Goal: Task Accomplishment & Management: Use online tool/utility

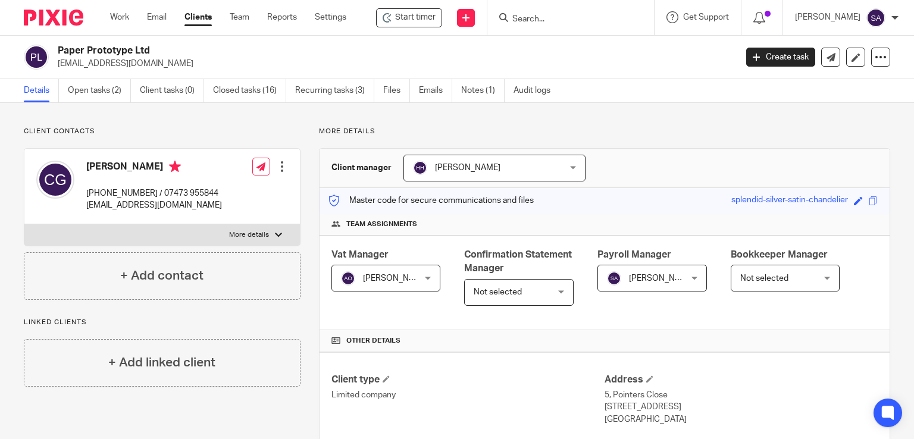
click at [521, 9] on div at bounding box center [570, 17] width 167 height 35
click at [528, 18] on input "Search" at bounding box center [564, 19] width 107 height 11
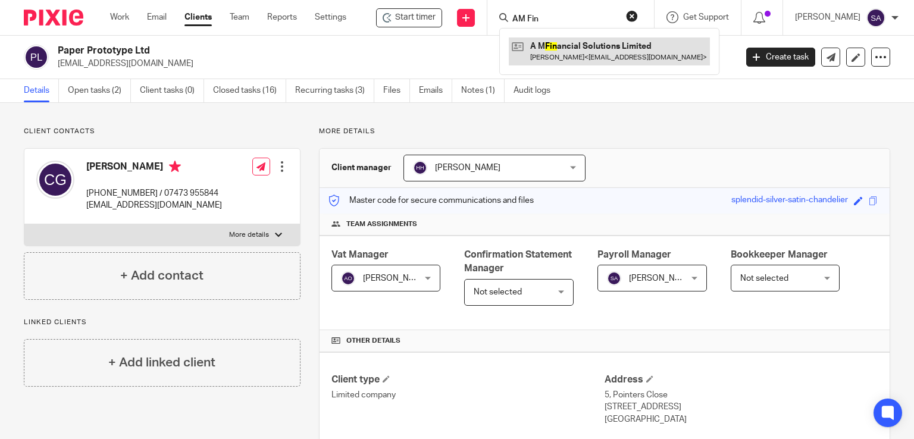
type input "AM Fin"
click at [616, 52] on link at bounding box center [609, 50] width 201 height 27
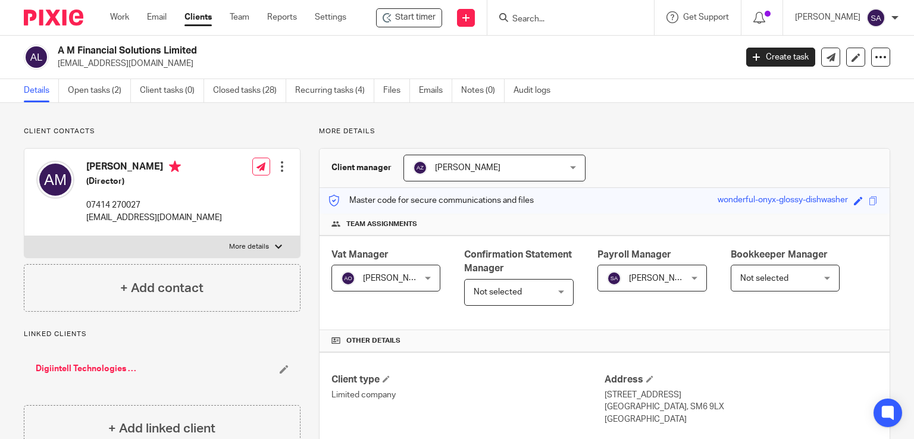
click at [569, 23] on input "Search" at bounding box center [564, 19] width 107 height 11
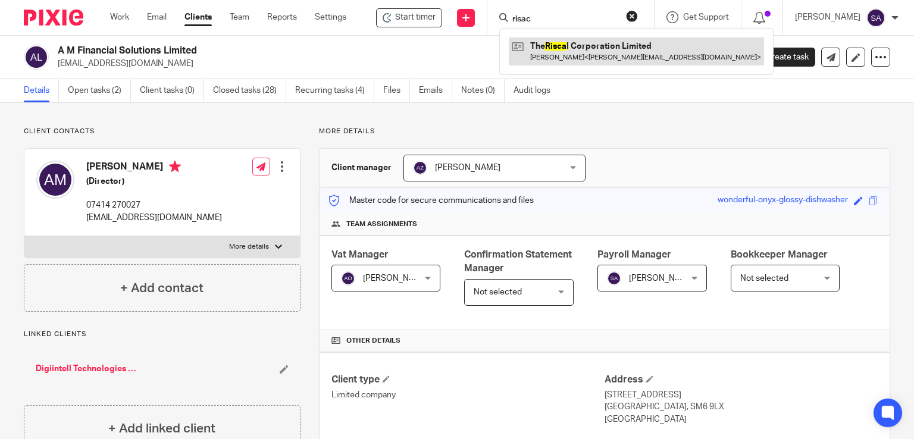
type input "risac"
click at [570, 56] on link at bounding box center [636, 50] width 255 height 27
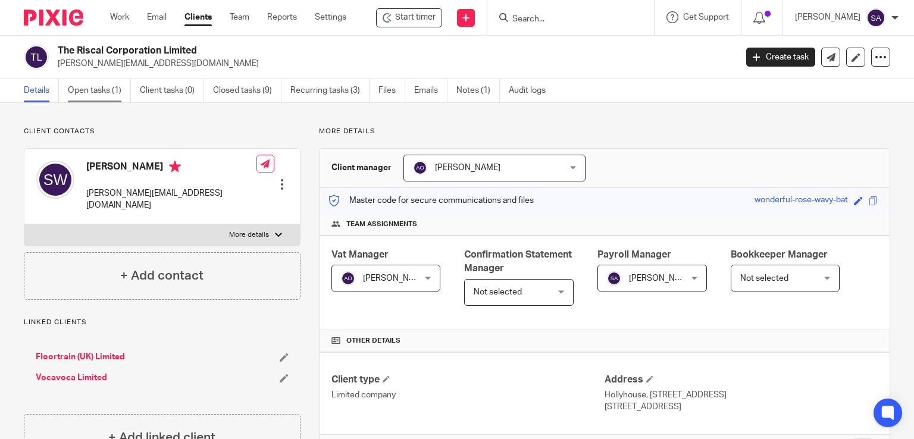
click at [105, 88] on link "Open tasks (1)" at bounding box center [99, 90] width 63 height 23
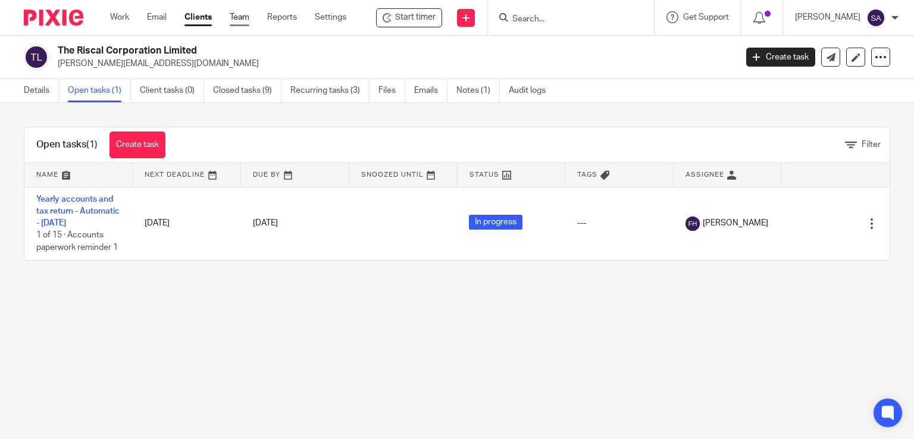
click at [243, 18] on link "Team" at bounding box center [240, 17] width 20 height 12
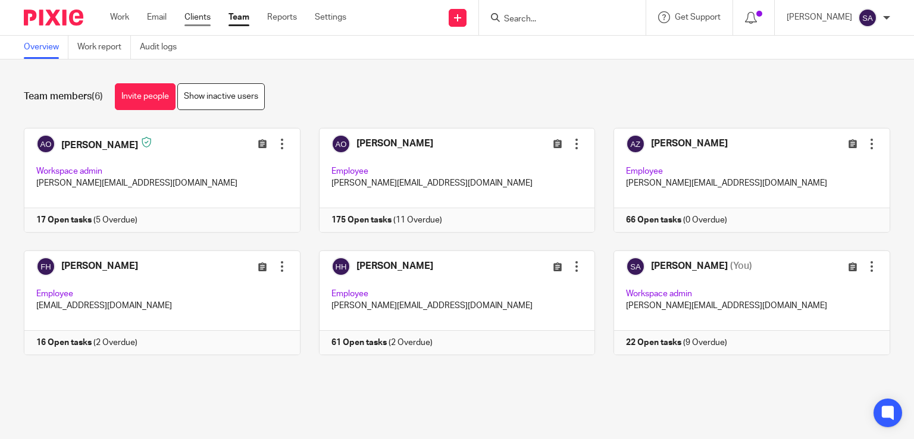
click at [189, 14] on link "Clients" at bounding box center [197, 17] width 26 height 12
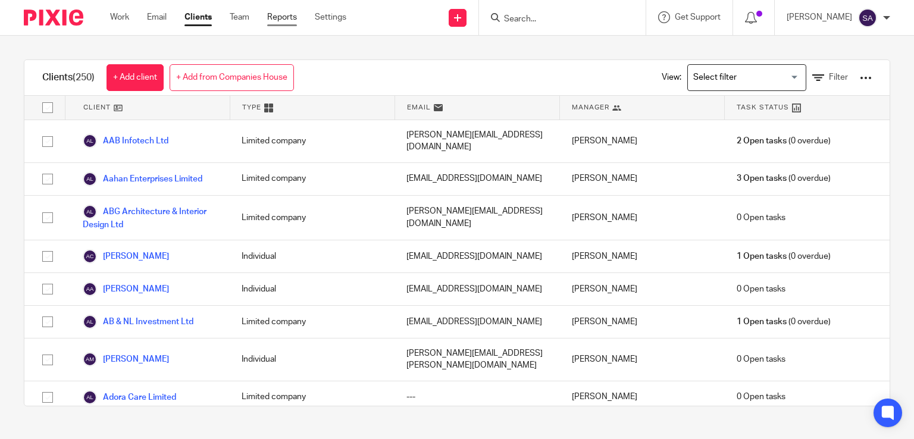
click at [284, 14] on link "Reports" at bounding box center [282, 17] width 30 height 12
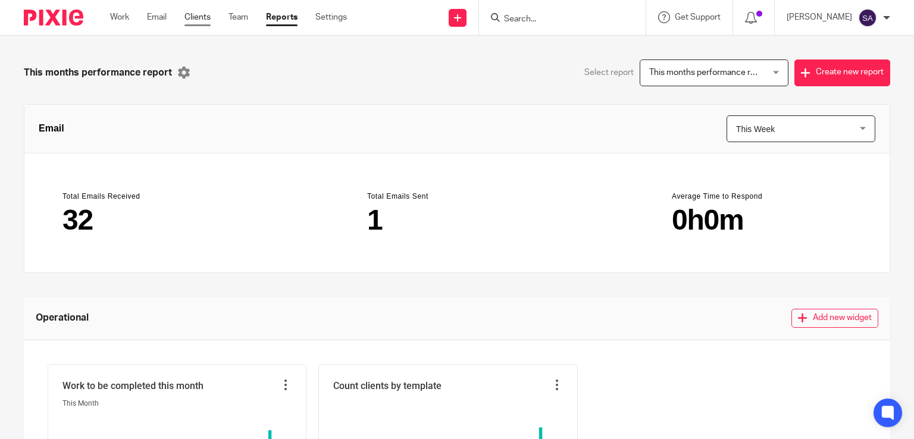
click at [194, 22] on link "Clients" at bounding box center [197, 17] width 26 height 12
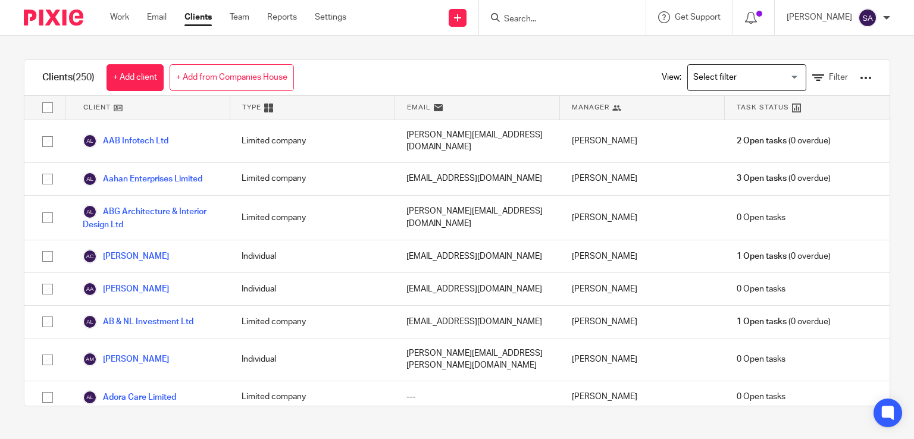
click at [859, 78] on div at bounding box center [865, 78] width 12 height 12
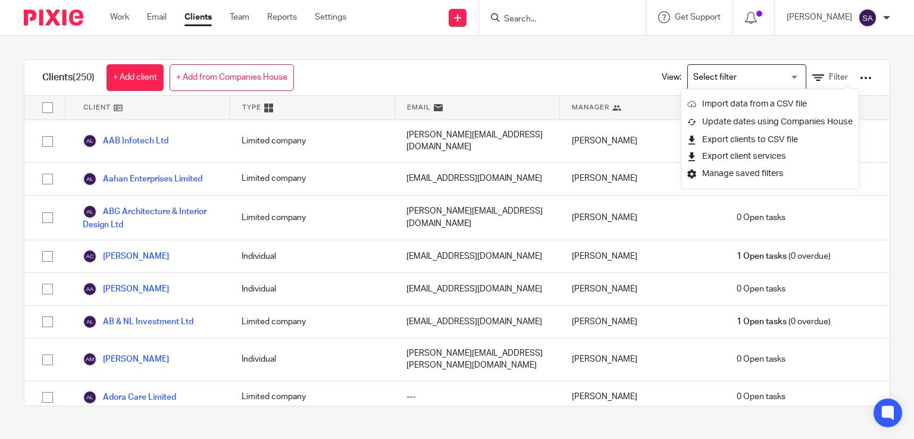
click at [322, 43] on div "Clients (250) + Add client + Add from Companies House View: Loading... Filter C…" at bounding box center [457, 233] width 914 height 394
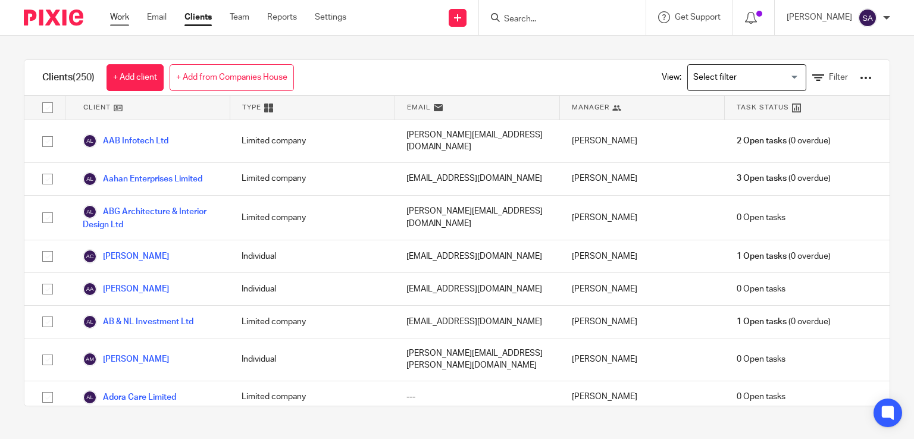
click at [115, 20] on link "Work" at bounding box center [119, 17] width 19 height 12
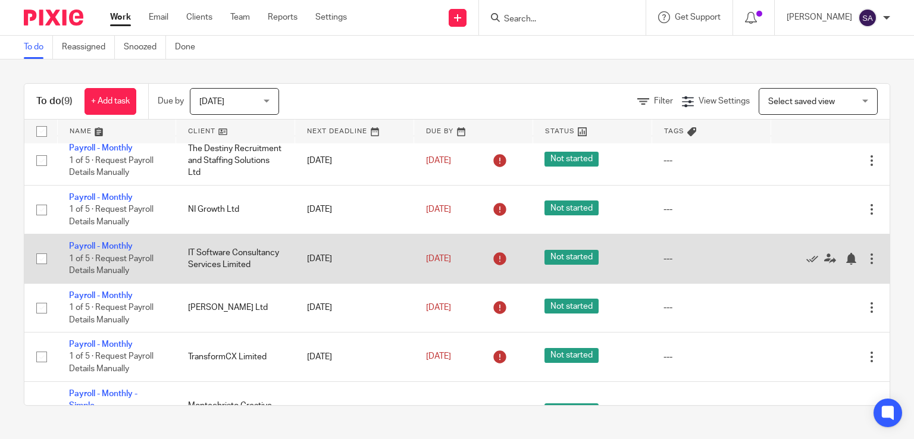
scroll to position [231, 0]
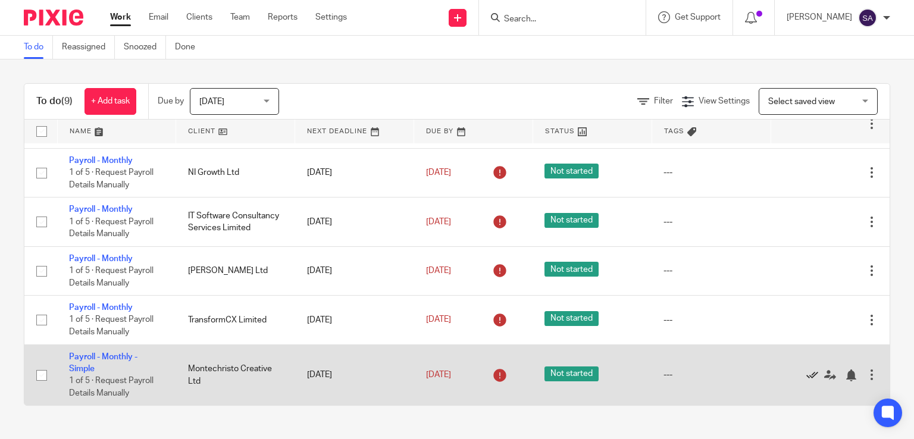
click at [806, 372] on icon at bounding box center [812, 375] width 12 height 12
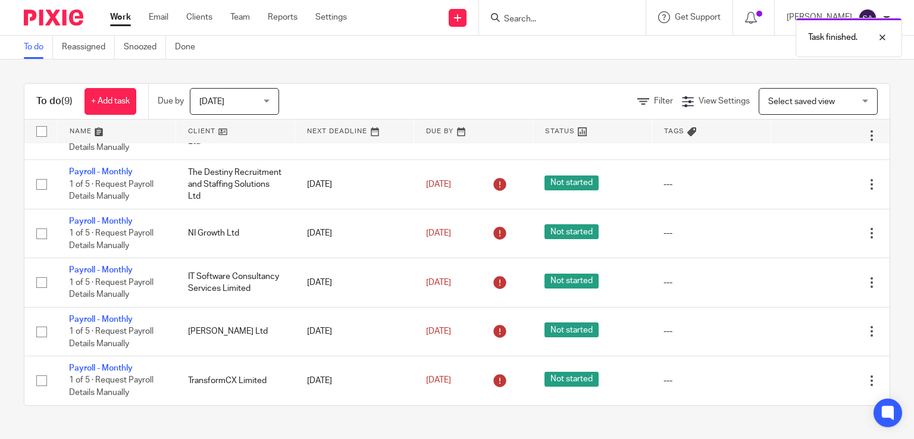
scroll to position [170, 0]
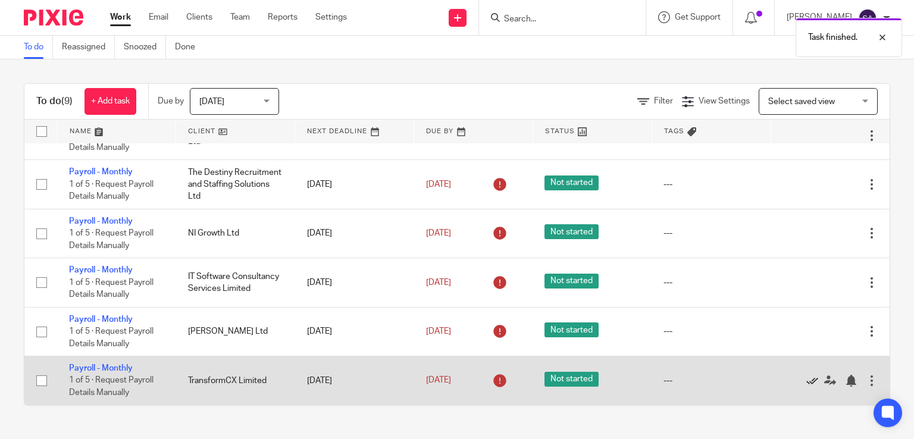
click at [806, 381] on icon at bounding box center [812, 381] width 12 height 12
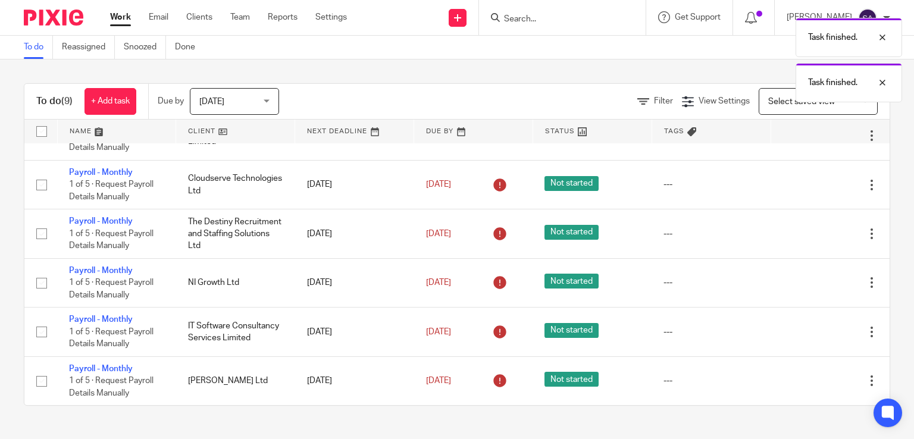
scroll to position [120, 0]
click at [806, 381] on icon at bounding box center [812, 381] width 12 height 12
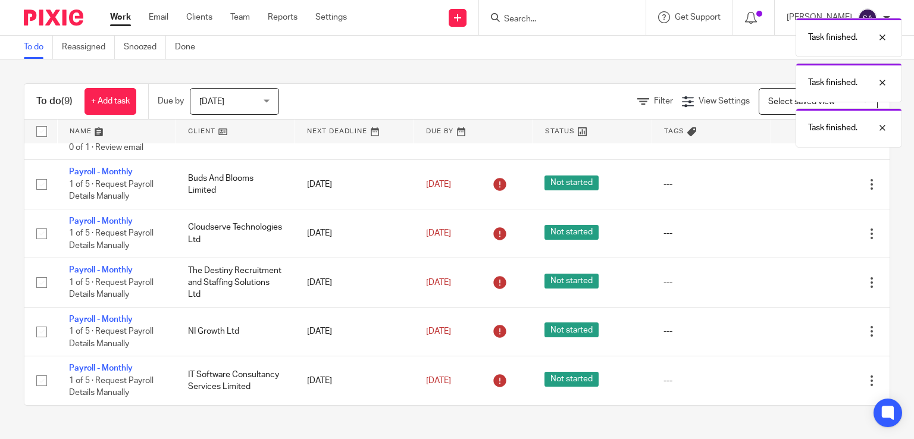
scroll to position [71, 0]
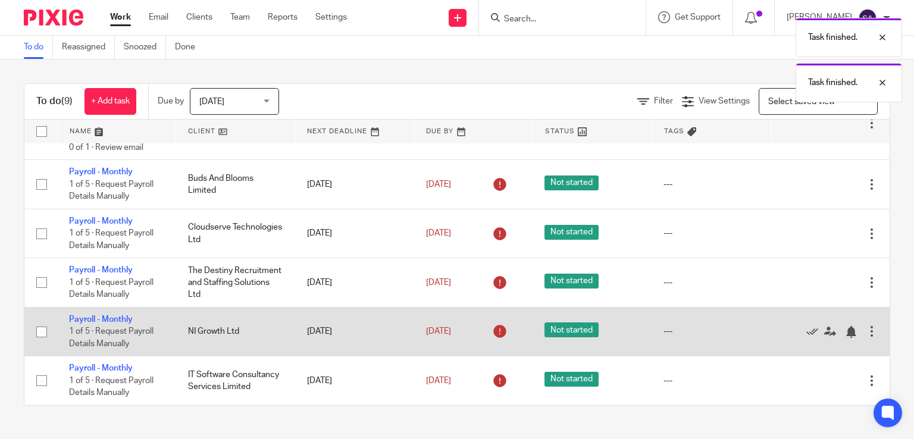
click at [782, 321] on div "Edit task Delete" at bounding box center [829, 331] width 95 height 30
click at [806, 334] on icon at bounding box center [812, 332] width 12 height 12
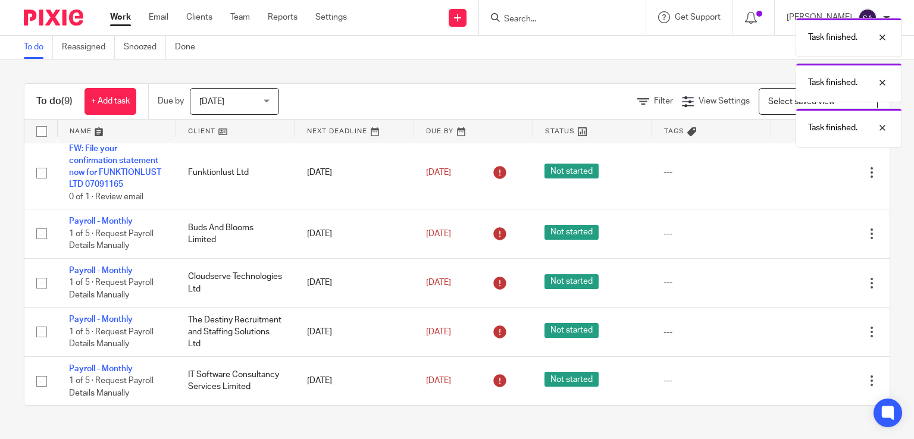
scroll to position [21, 0]
click at [283, 18] on link "Reports" at bounding box center [283, 17] width 30 height 12
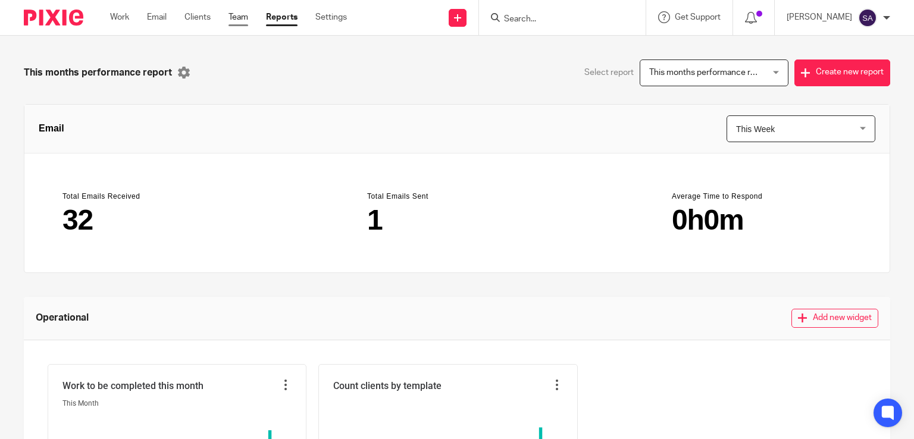
click at [239, 18] on link "Team" at bounding box center [238, 17] width 20 height 12
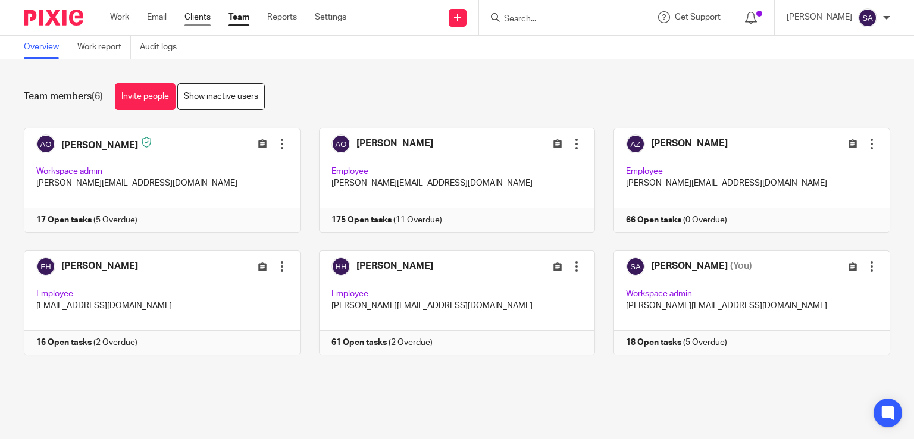
click at [195, 17] on link "Clients" at bounding box center [197, 17] width 26 height 12
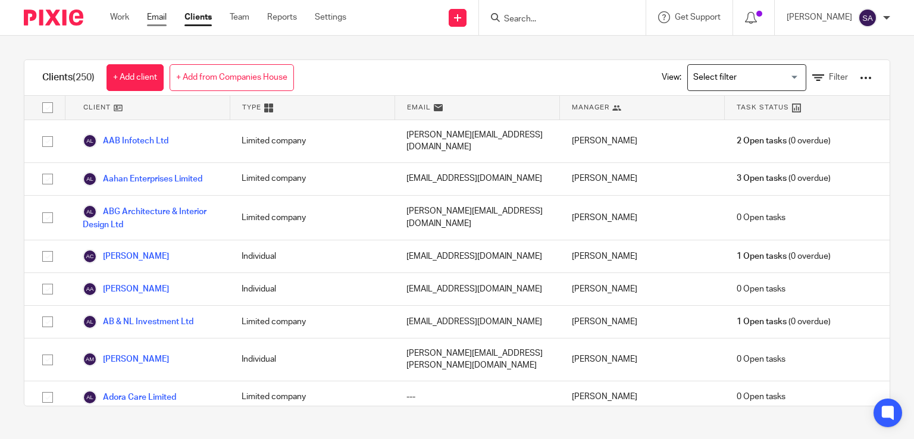
click at [157, 18] on link "Email" at bounding box center [157, 17] width 20 height 12
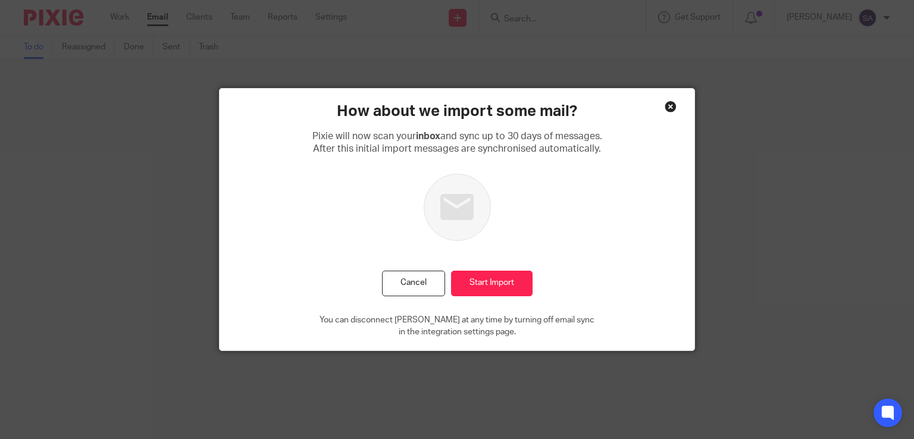
click at [674, 109] on div "How about we import some mail? [PERSON_NAME] will now scan your inbox and sync …" at bounding box center [456, 220] width 475 height 262
click at [672, 105] on div "How about we import some mail? [PERSON_NAME] will now scan your inbox and sync …" at bounding box center [456, 220] width 475 height 262
click at [669, 105] on div "Close this dialog window" at bounding box center [670, 107] width 12 height 12
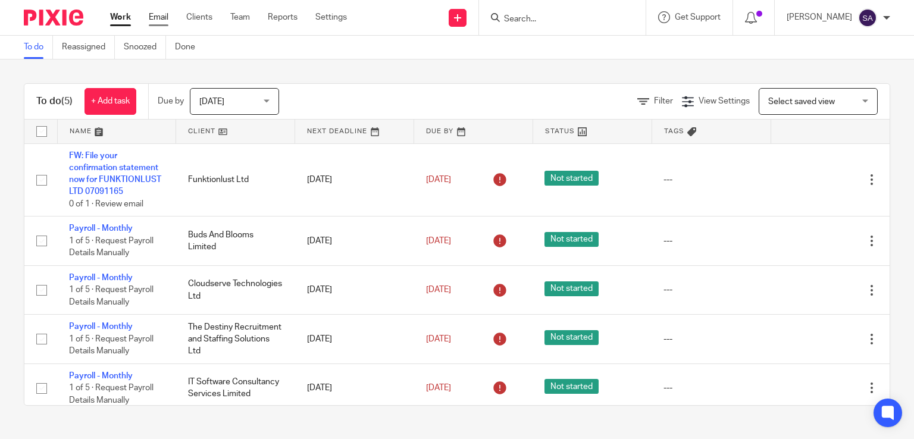
click at [158, 18] on link "Email" at bounding box center [159, 17] width 20 height 12
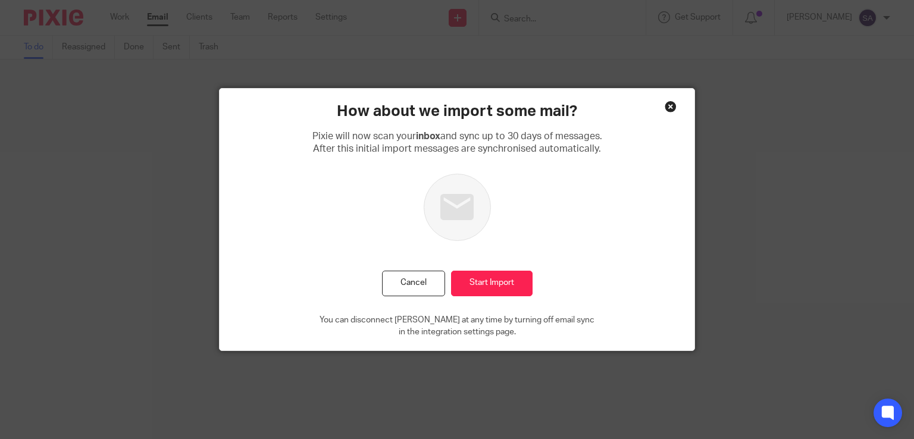
click at [667, 103] on div "Close this dialog window" at bounding box center [670, 107] width 12 height 12
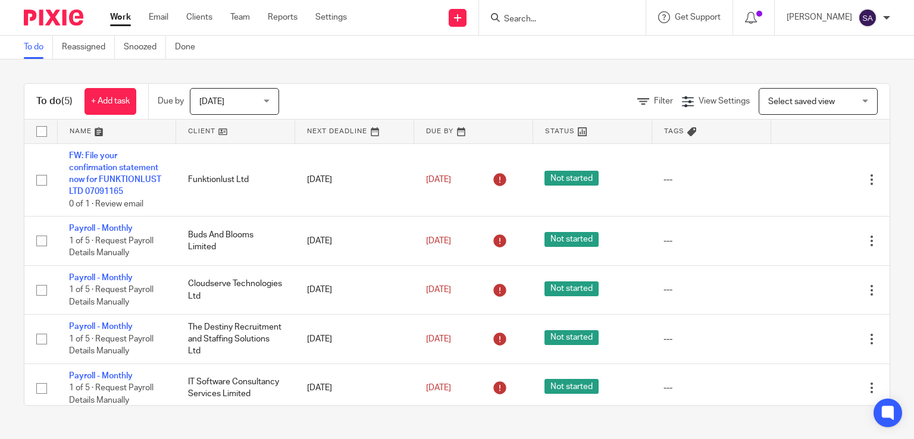
click at [203, 19] on link "Clients" at bounding box center [199, 17] width 26 height 12
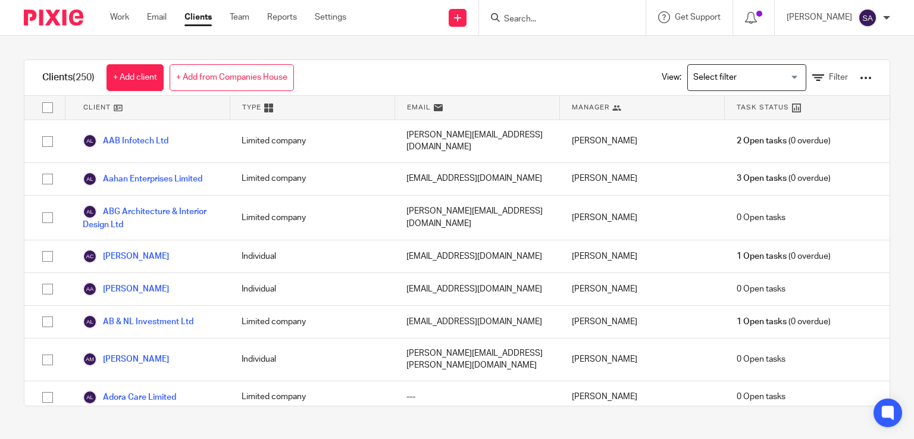
click at [859, 81] on div at bounding box center [865, 78] width 12 height 12
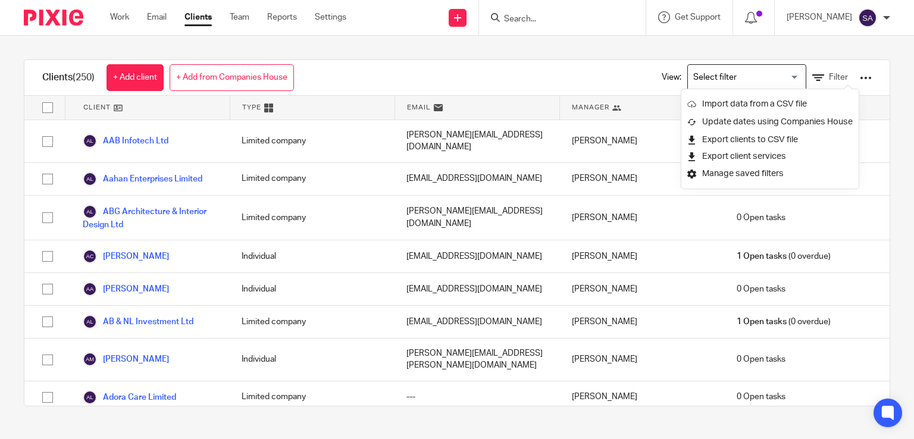
click at [800, 74] on div "Loading..." at bounding box center [802, 76] width 5 height 23
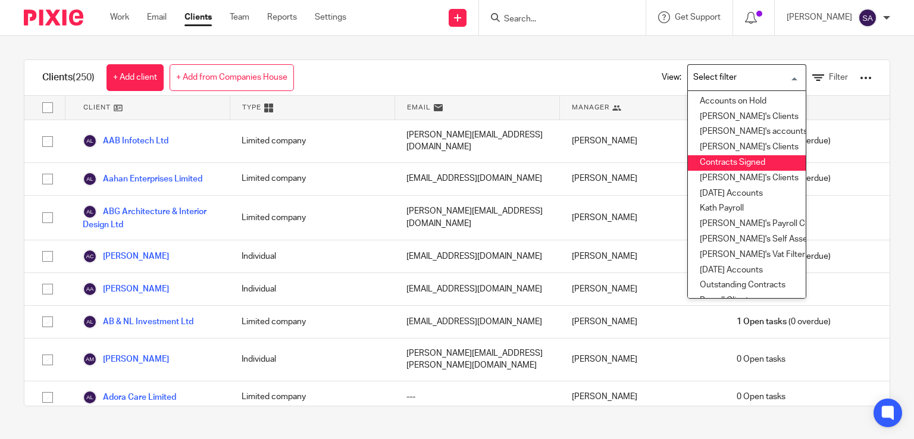
click at [360, 42] on div "Clients (250) + Add client + Add from Companies House View: Loading... Accounts…" at bounding box center [457, 233] width 914 height 394
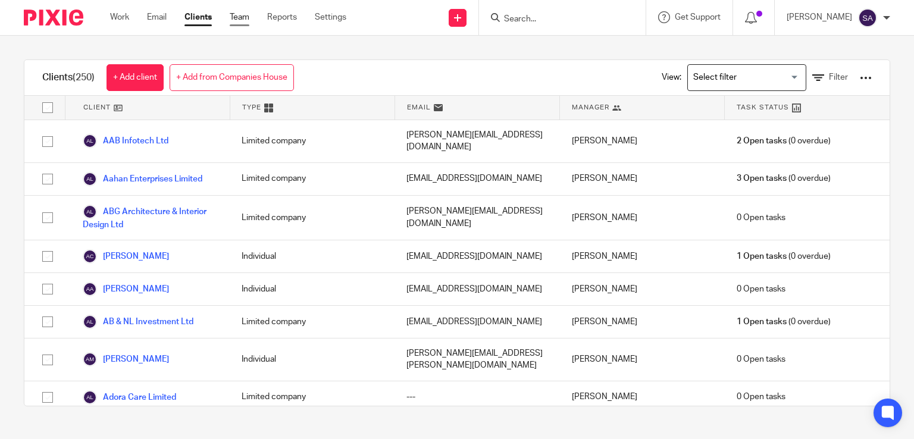
click at [243, 18] on link "Team" at bounding box center [240, 17] width 20 height 12
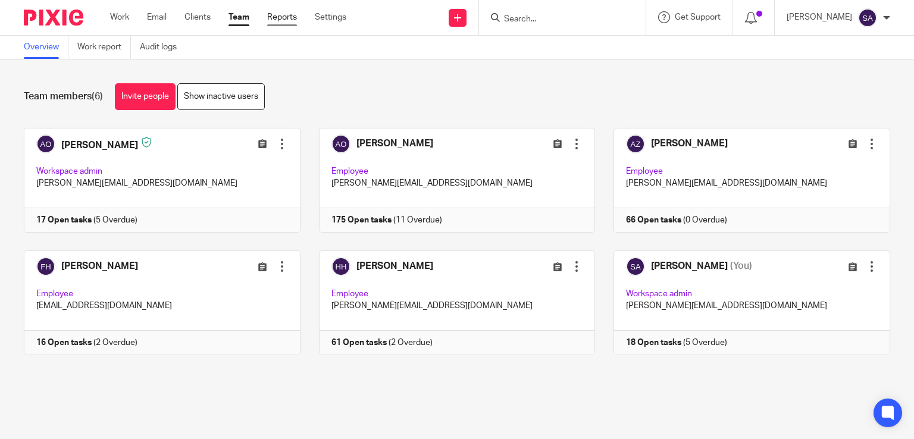
click at [283, 17] on link "Reports" at bounding box center [282, 17] width 30 height 12
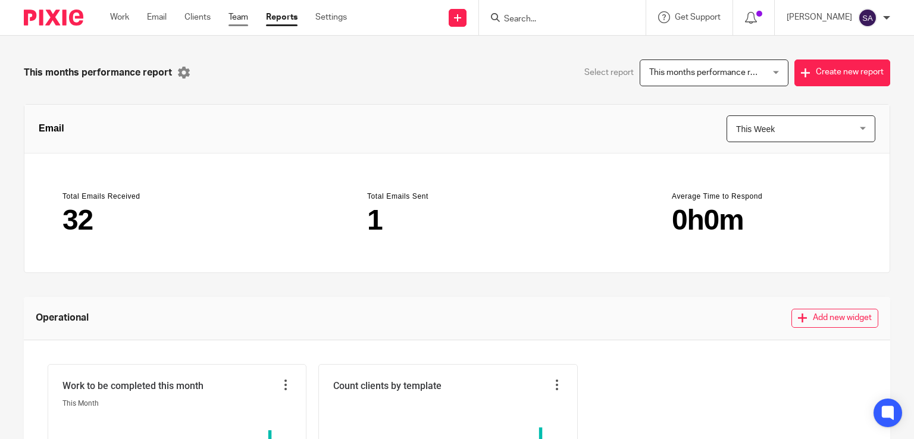
click at [236, 17] on link "Team" at bounding box center [238, 17] width 20 height 12
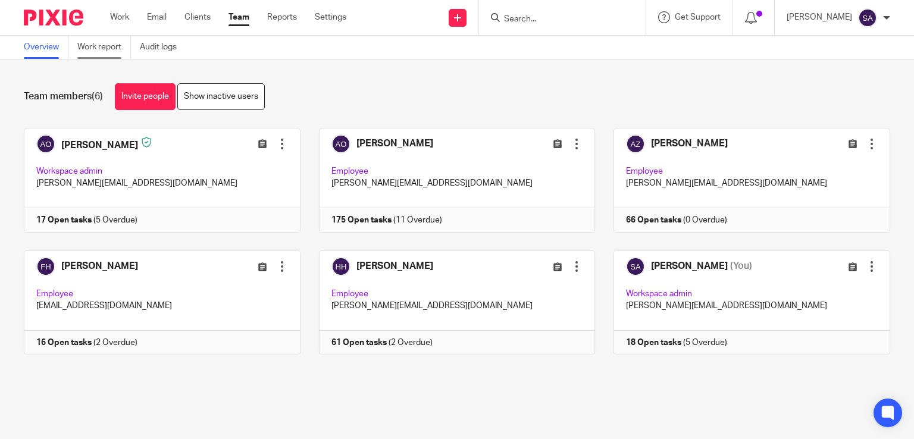
click at [100, 42] on link "Work report" at bounding box center [104, 47] width 54 height 23
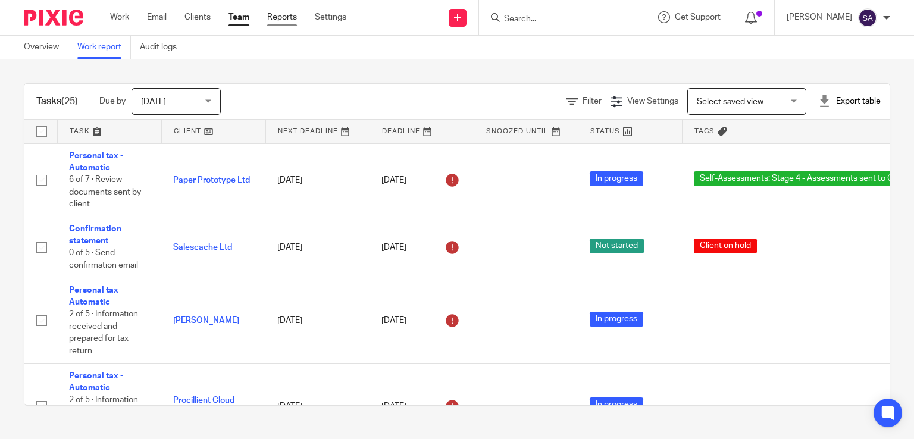
click at [291, 21] on link "Reports" at bounding box center [282, 17] width 30 height 12
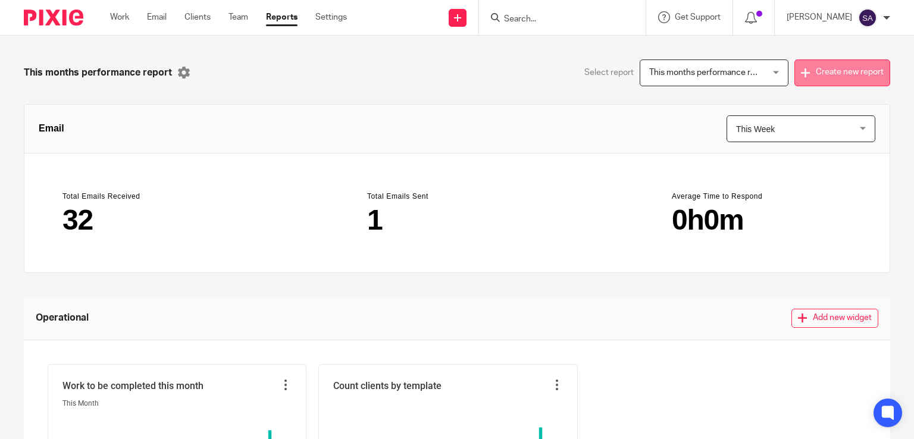
click at [796, 78] on button "Create new report" at bounding box center [842, 72] width 96 height 27
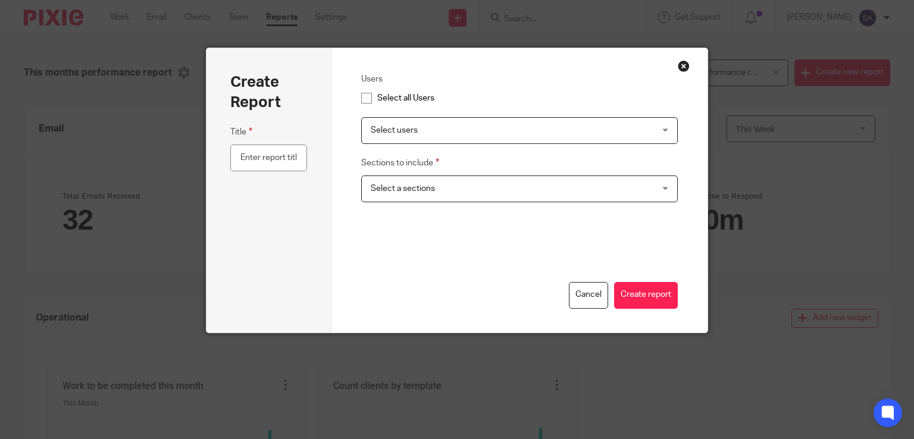
click at [667, 131] on div "Select users" at bounding box center [519, 130] width 316 height 27
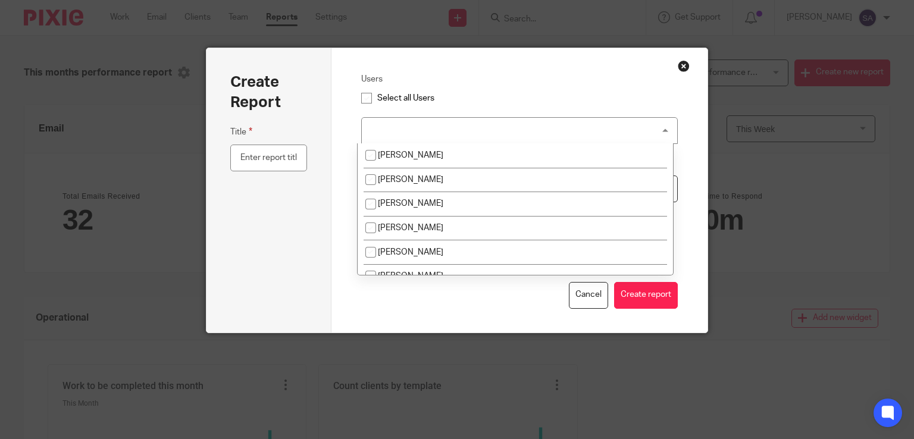
click at [667, 131] on div "Select users" at bounding box center [519, 130] width 316 height 27
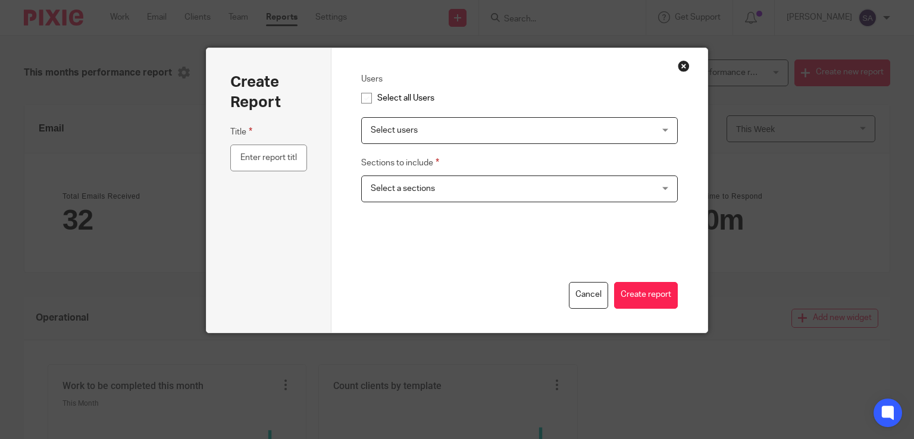
click at [660, 183] on div "Select a sections" at bounding box center [519, 188] width 316 height 27
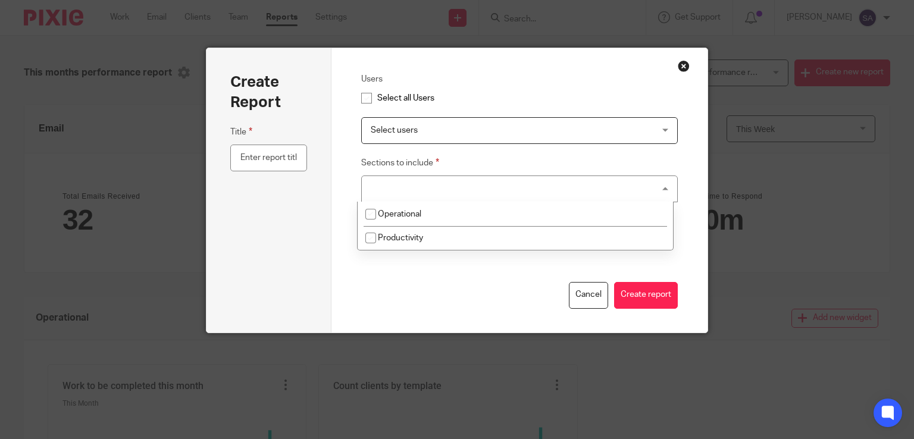
click at [660, 183] on div "Select a sections" at bounding box center [519, 188] width 316 height 27
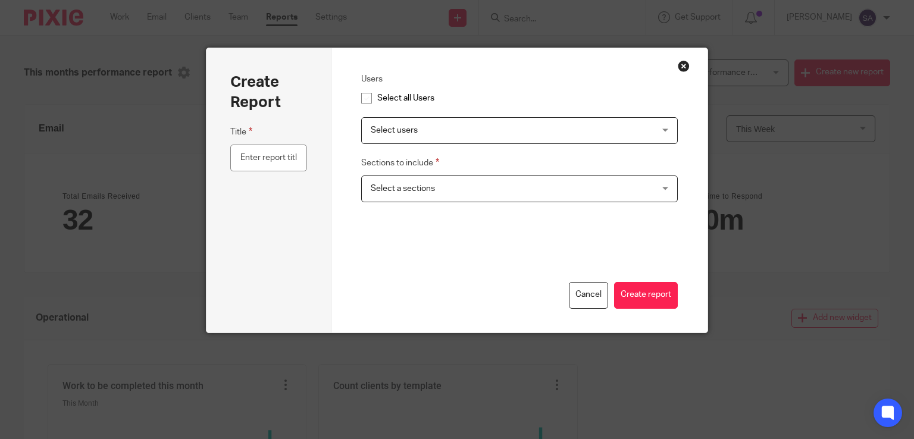
click at [362, 95] on input "checkbox" at bounding box center [366, 98] width 23 height 23
checkbox input "true"
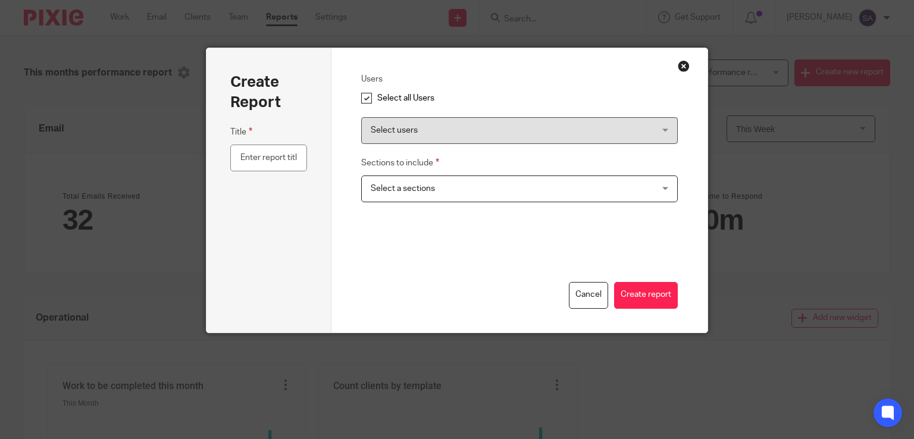
click at [648, 181] on div "Select a sections" at bounding box center [519, 188] width 316 height 27
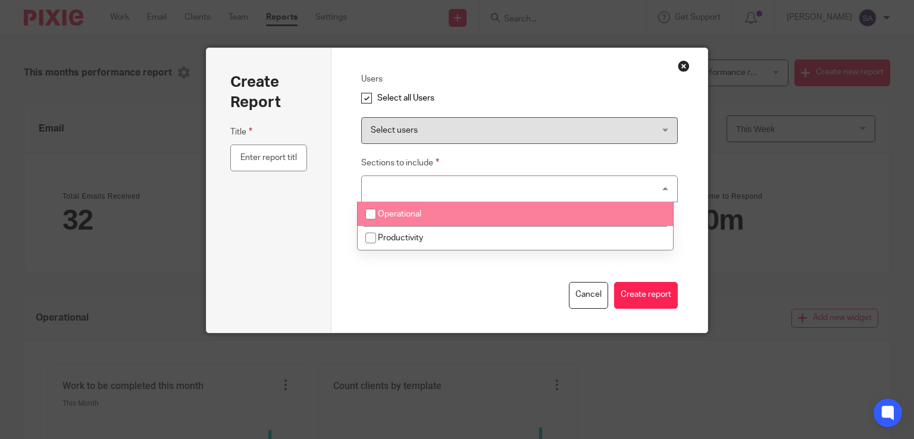
click at [365, 211] on input "checkbox" at bounding box center [370, 214] width 23 height 23
checkbox input "true"
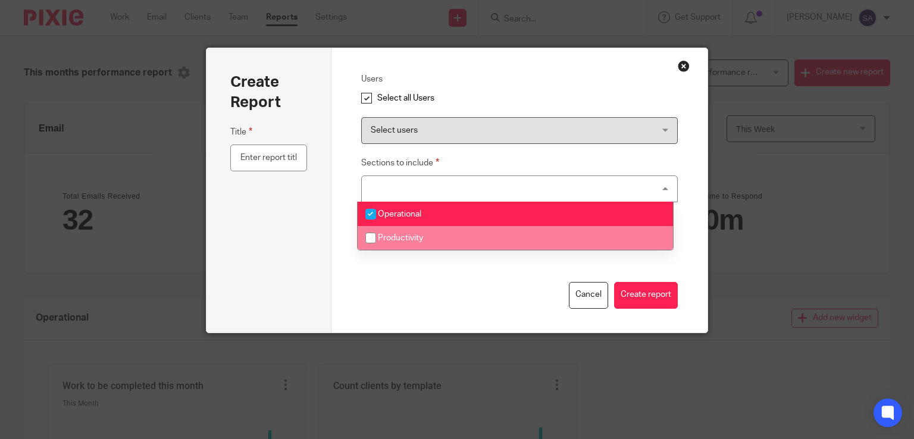
click at [372, 236] on input "checkbox" at bounding box center [370, 238] width 23 height 23
checkbox input "true"
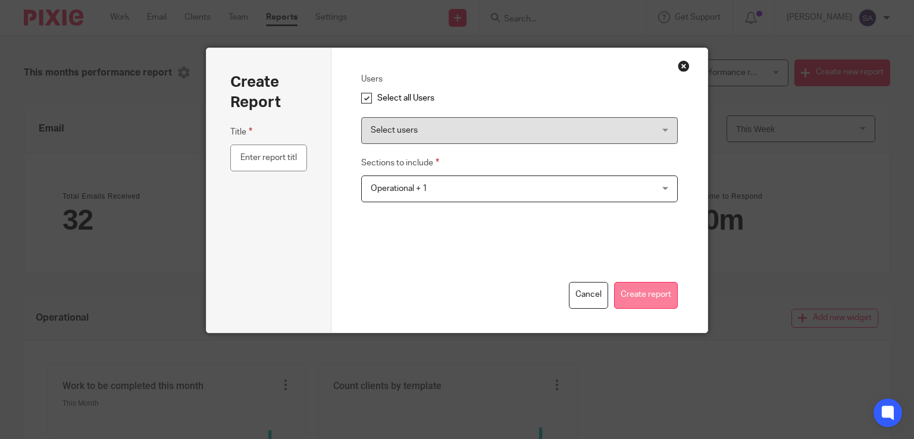
click at [643, 296] on button "Create report" at bounding box center [646, 295] width 64 height 27
click at [683, 65] on button "Close modal" at bounding box center [683, 66] width 12 height 12
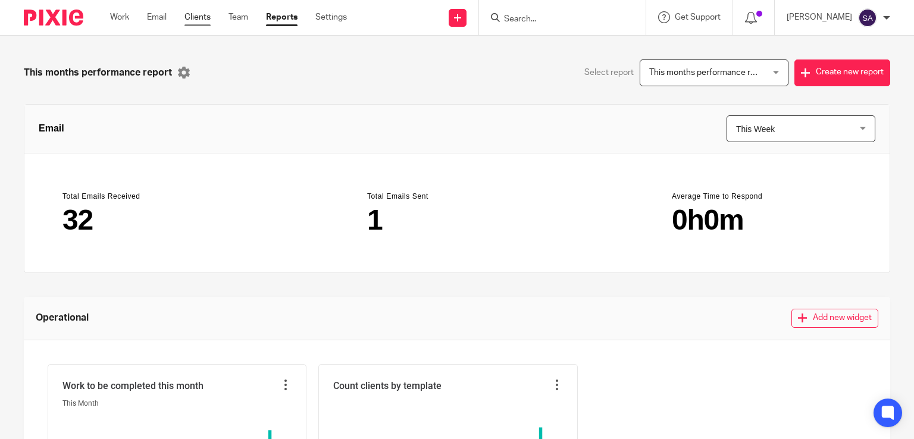
click at [206, 17] on link "Clients" at bounding box center [197, 17] width 26 height 12
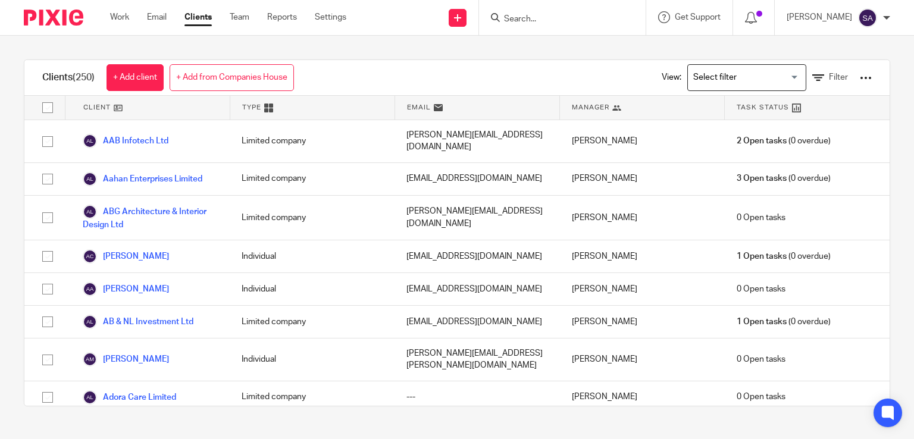
click at [771, 76] on input "Search for option" at bounding box center [744, 77] width 110 height 21
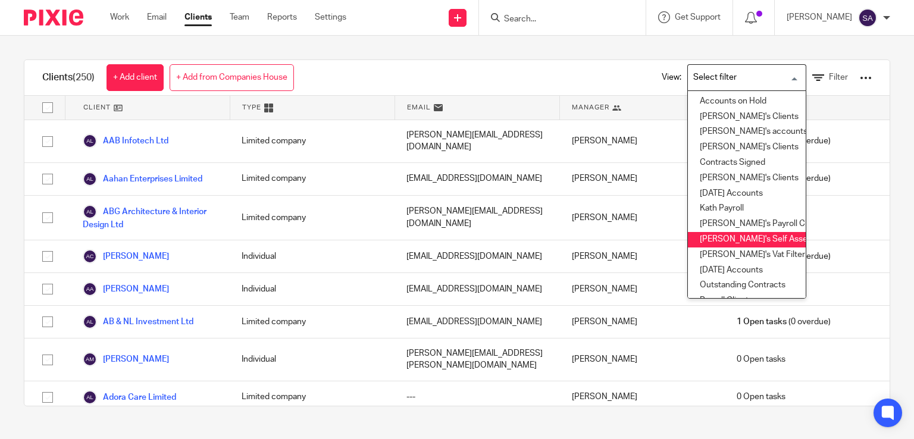
click at [859, 80] on div at bounding box center [865, 78] width 12 height 12
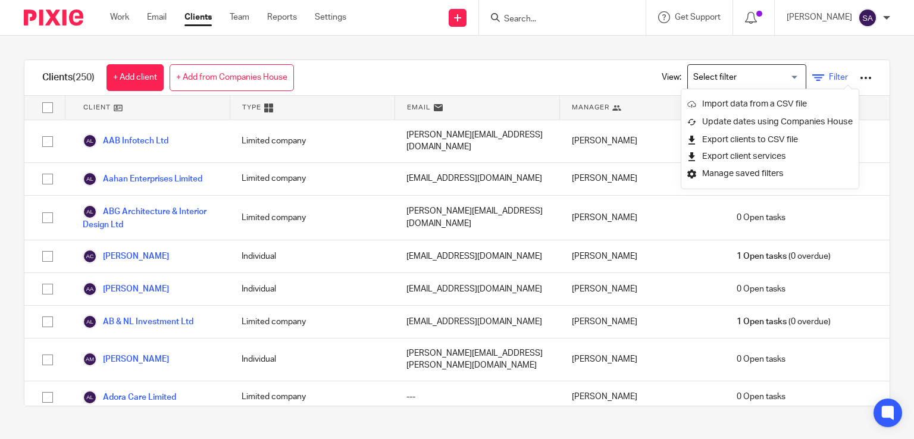
click at [812, 76] on link "Filter" at bounding box center [830, 77] width 36 height 12
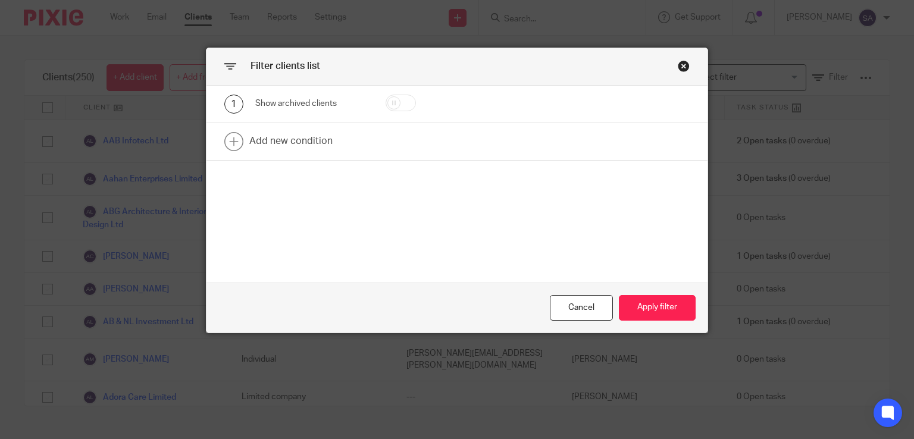
click at [226, 102] on div "1" at bounding box center [233, 104] width 19 height 19
click at [228, 141] on link at bounding box center [456, 141] width 501 height 37
click at [354, 146] on div "Field" at bounding box center [311, 145] width 112 height 27
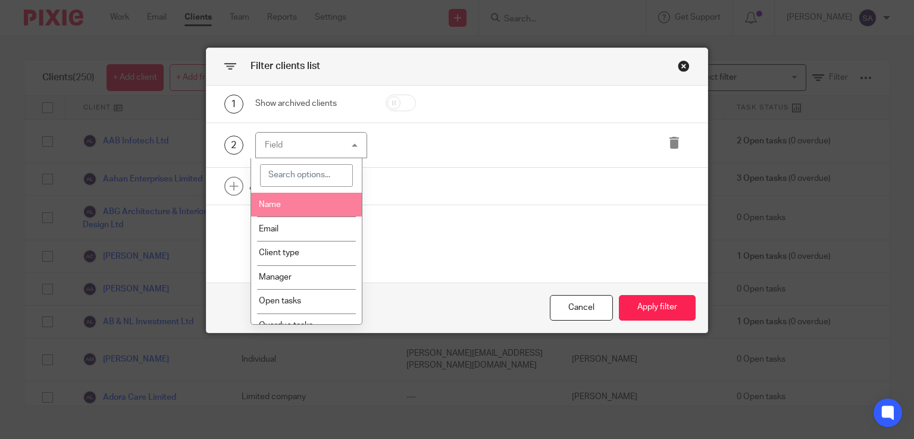
click at [280, 202] on span "Name" at bounding box center [270, 204] width 22 height 8
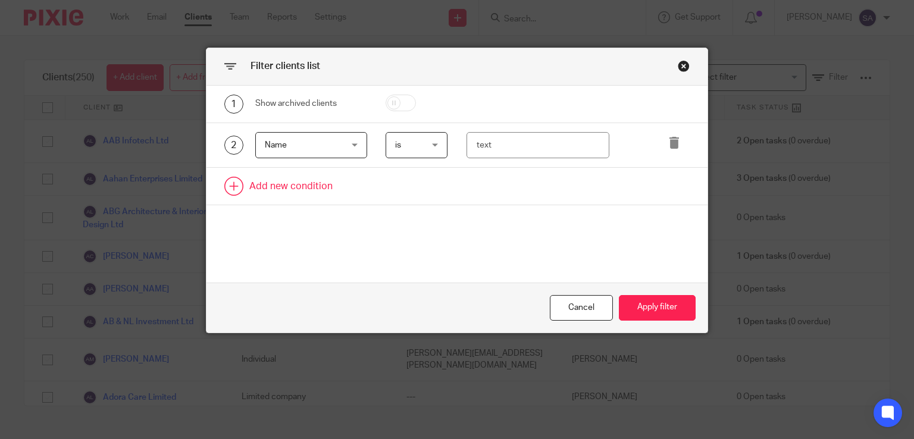
click at [231, 186] on link at bounding box center [456, 186] width 501 height 37
click at [353, 192] on div "Field" at bounding box center [311, 190] width 112 height 27
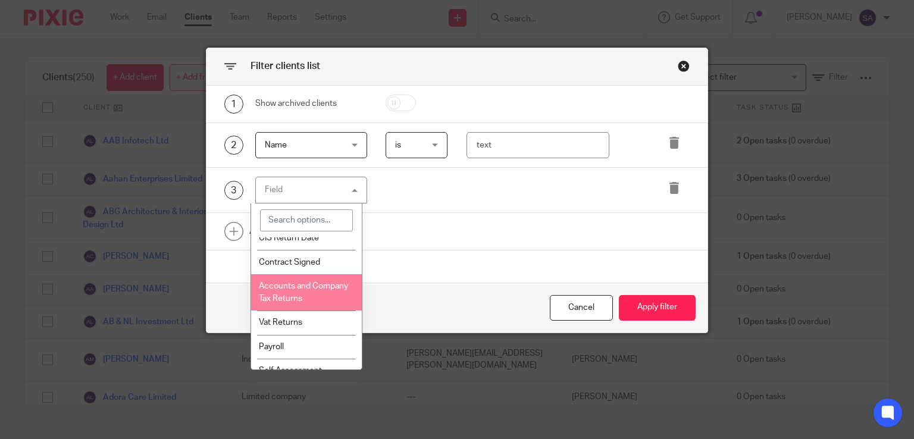
scroll to position [892, 0]
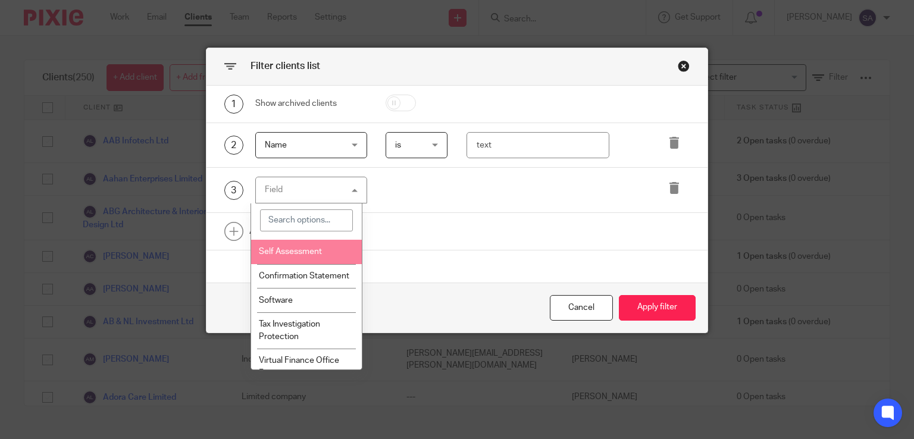
click at [292, 256] on span "Self Assessment" at bounding box center [290, 251] width 63 height 8
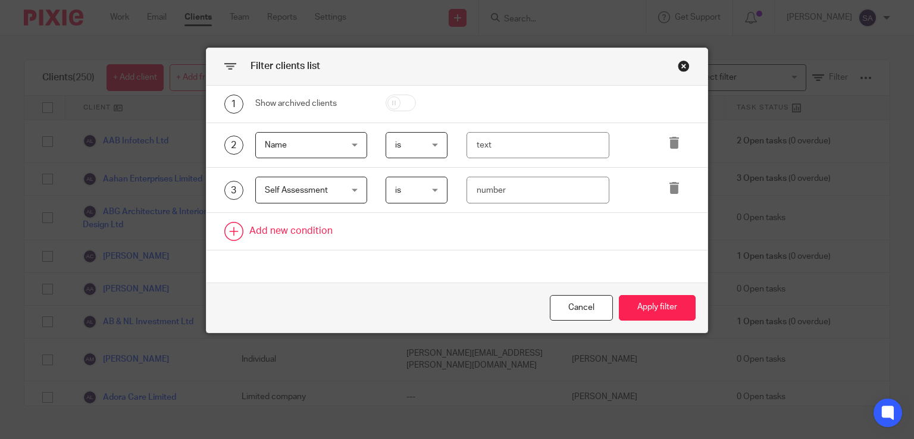
click at [230, 229] on link at bounding box center [456, 231] width 501 height 37
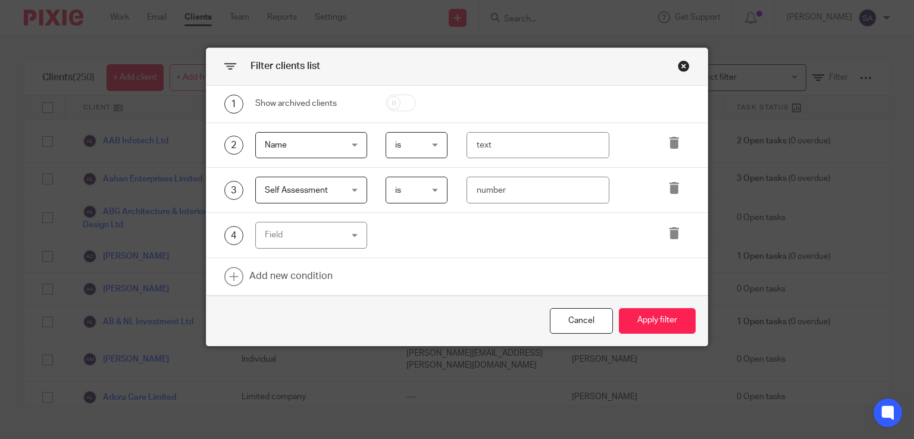
click at [353, 234] on div "Field" at bounding box center [311, 235] width 112 height 27
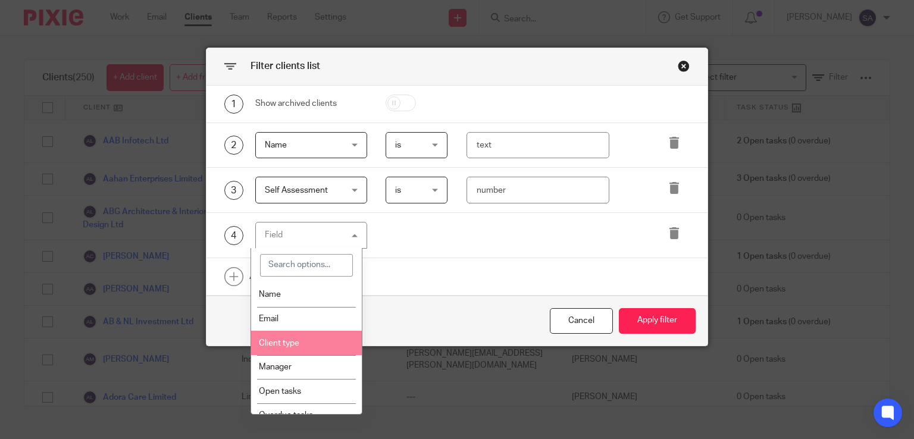
click at [306, 341] on li "Client type" at bounding box center [306, 343] width 111 height 24
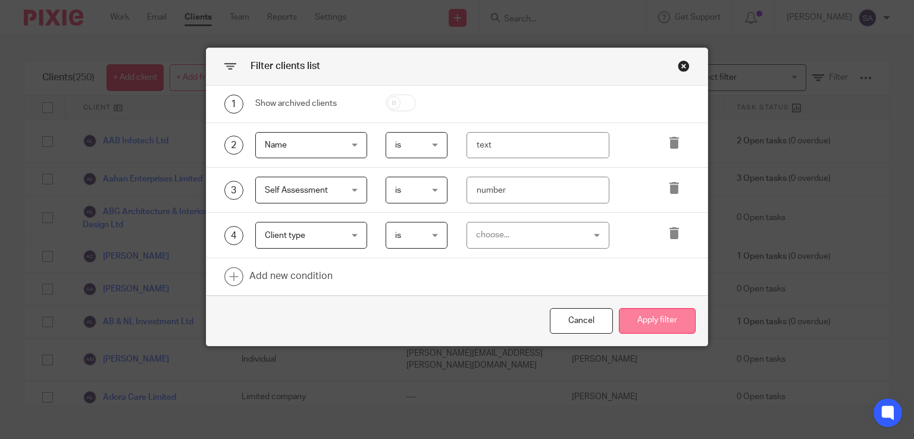
click at [657, 322] on button "Apply filter" at bounding box center [657, 321] width 77 height 26
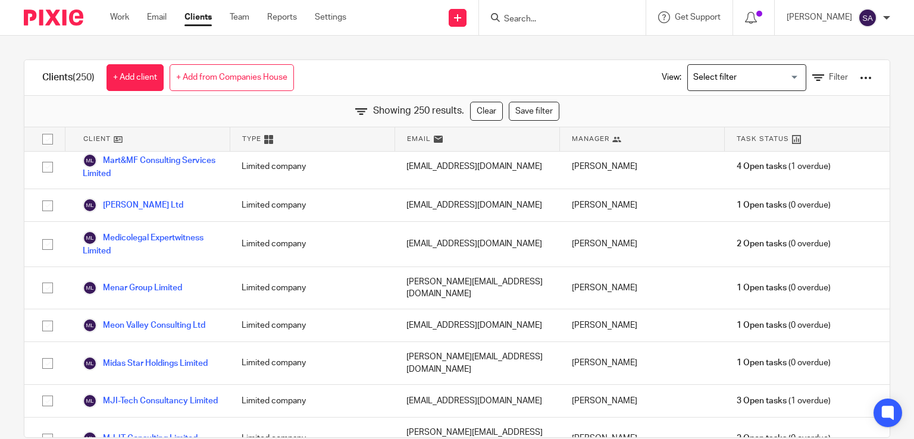
scroll to position [5293, 0]
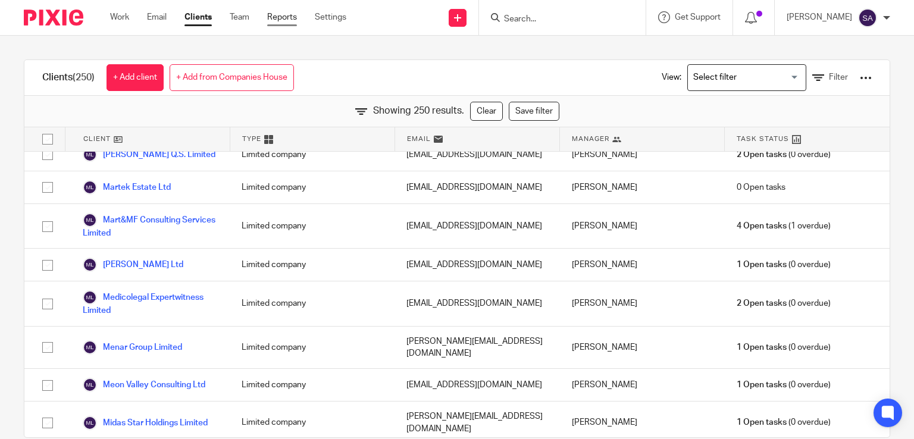
click at [281, 18] on link "Reports" at bounding box center [282, 17] width 30 height 12
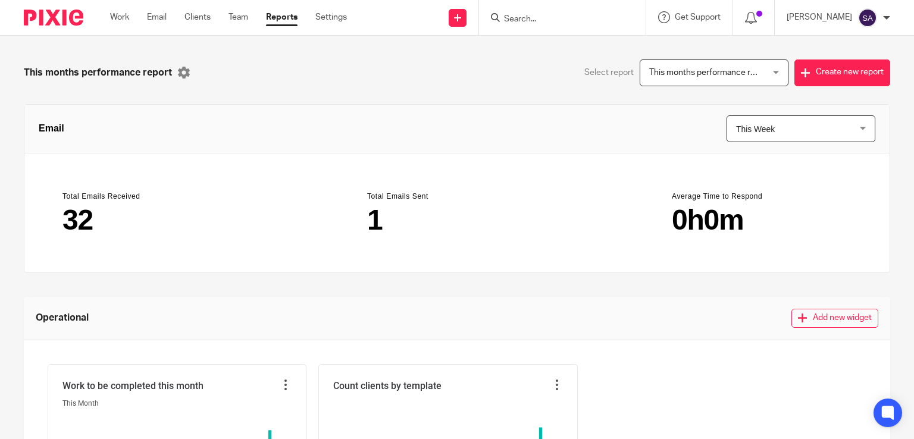
click at [328, 8] on div "Work Email Clients Team Reports Settings Work Email Clients Team Reports Settin…" at bounding box center [231, 17] width 266 height 35
click at [328, 23] on link "Settings" at bounding box center [331, 17] width 32 height 12
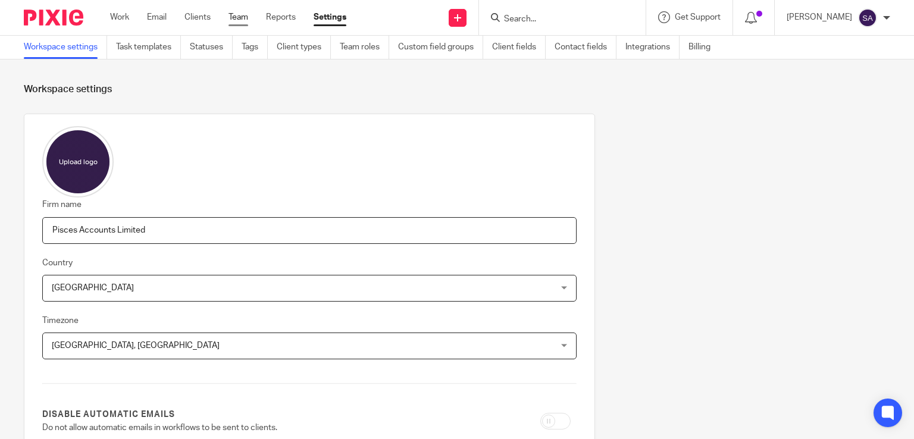
click at [234, 14] on link "Team" at bounding box center [238, 17] width 20 height 12
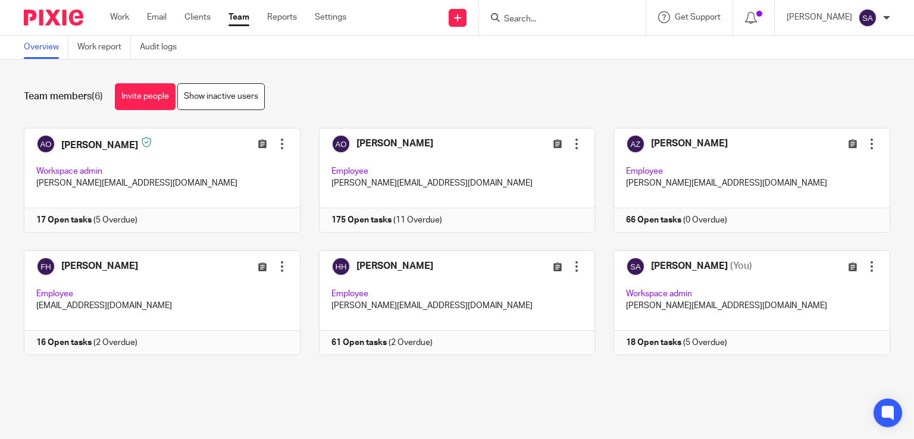
click at [559, 21] on input "Search" at bounding box center [556, 19] width 107 height 11
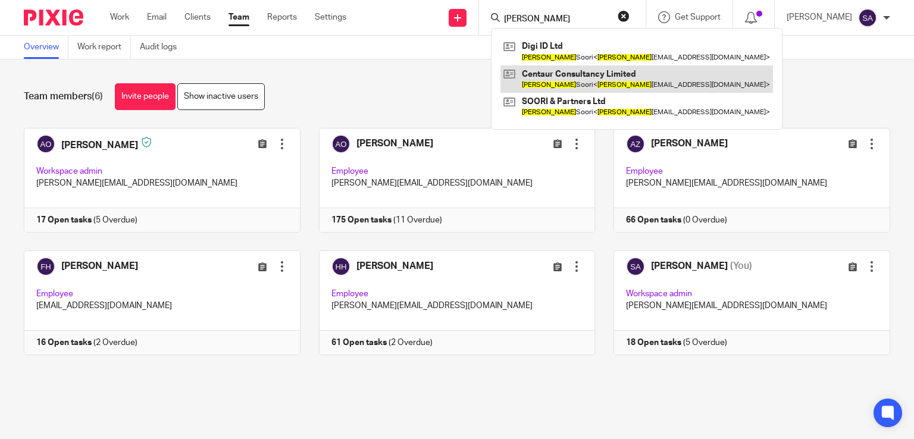
type input "[PERSON_NAME]"
click at [602, 83] on link at bounding box center [636, 78] width 272 height 27
